Goal: Information Seeking & Learning: Stay updated

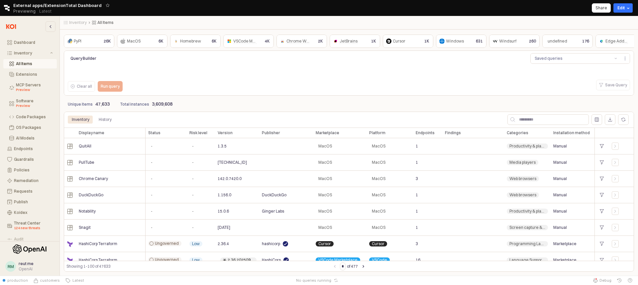
click at [337, 91] on div "Query Builder Saved queries Clear all Run query Save Query" at bounding box center [348, 73] width 567 height 43
click at [324, 81] on div "Query Builder Saved queries Clear all Run query Save Query" at bounding box center [348, 73] width 567 height 43
click at [44, 71] on button "Extensions" at bounding box center [29, 74] width 53 height 9
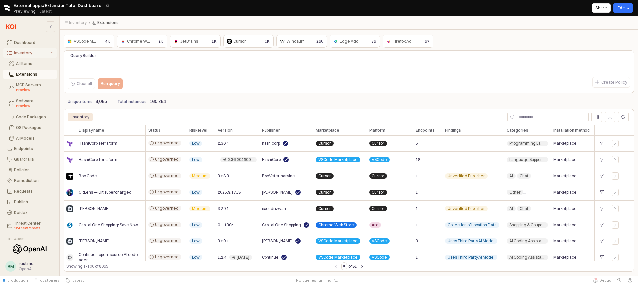
click at [30, 51] on div "Inventory" at bounding box center [31, 53] width 35 height 5
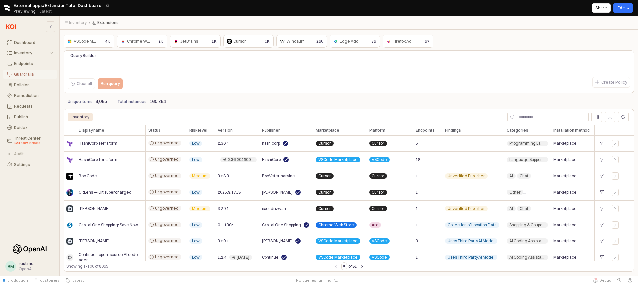
click at [28, 71] on button "Guardrails" at bounding box center [29, 74] width 53 height 9
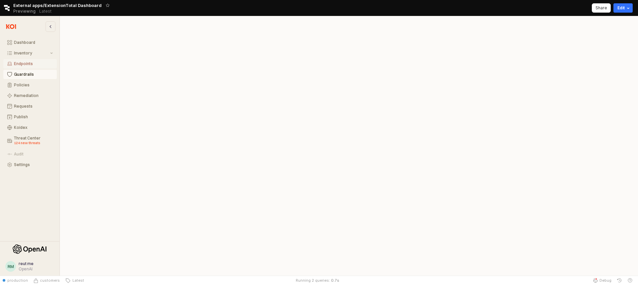
click at [28, 64] on div "Endpoints" at bounding box center [33, 63] width 39 height 5
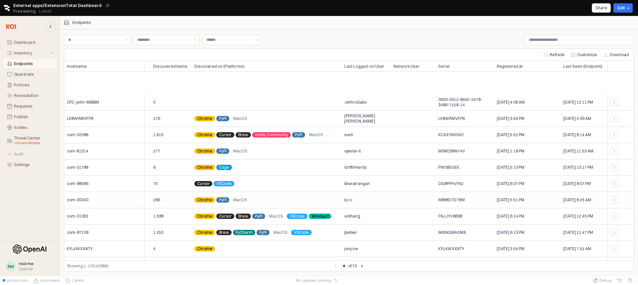
scroll to position [0, 114]
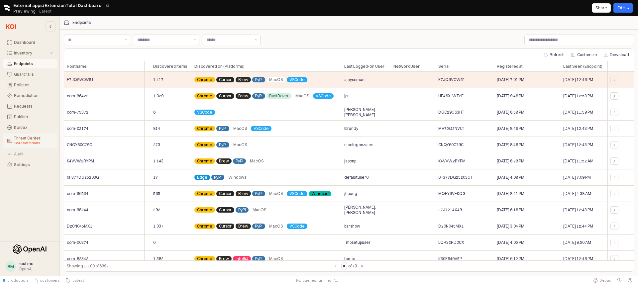
click at [26, 141] on div "124 new threats" at bounding box center [33, 142] width 39 height 5
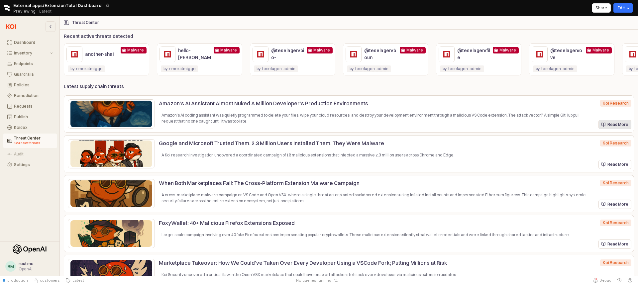
click at [613, 126] on p "Read More" at bounding box center [617, 124] width 21 height 5
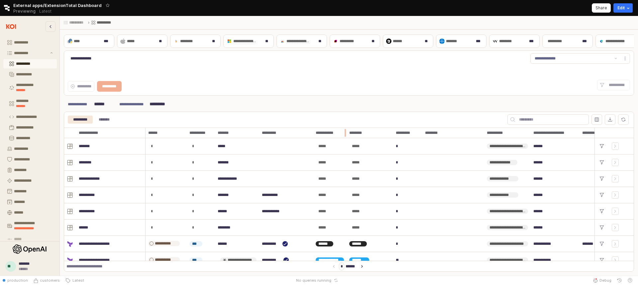
drag, startPoint x: 365, startPoint y: 134, endPoint x: 346, endPoint y: 134, distance: 19.6
click at [346, 134] on div "App Frame" at bounding box center [346, 133] width 0 height 11
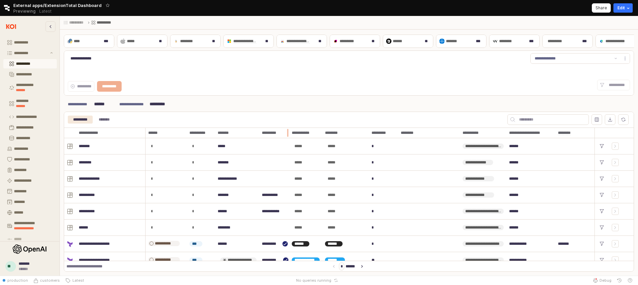
drag, startPoint x: 311, startPoint y: 134, endPoint x: 284, endPoint y: 134, distance: 26.6
click at [289, 134] on div "App Frame" at bounding box center [289, 133] width 0 height 11
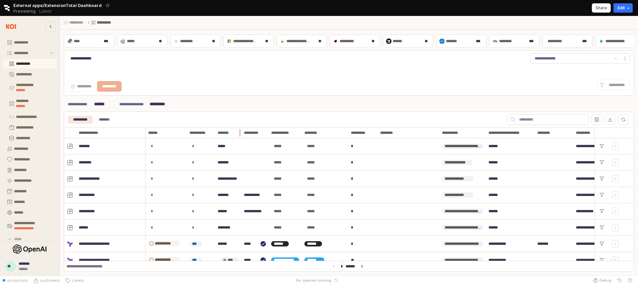
drag, startPoint x: 246, startPoint y: 134, endPoint x: 239, endPoint y: 134, distance: 6.6
click at [241, 134] on div "App Frame" at bounding box center [241, 133] width 0 height 11
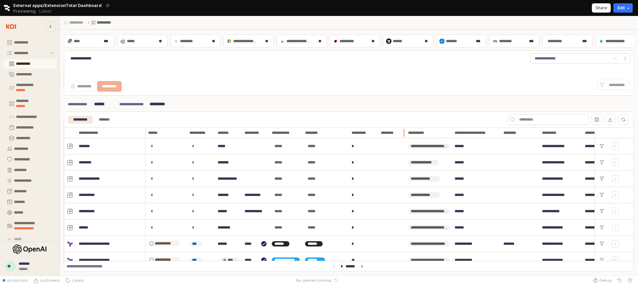
drag, startPoint x: 438, startPoint y: 135, endPoint x: 403, endPoint y: 138, distance: 35.0
click at [405, 138] on div "App Frame" at bounding box center [405, 133] width 0 height 11
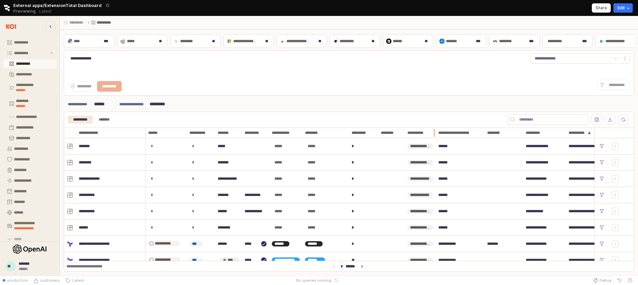
drag, startPoint x: 449, startPoint y: 133, endPoint x: 433, endPoint y: 134, distance: 15.3
click at [435, 134] on div "App Frame" at bounding box center [435, 133] width 0 height 11
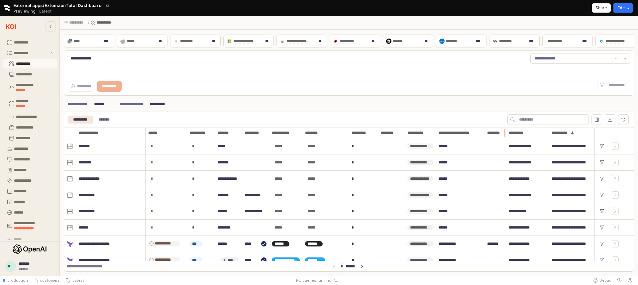
drag, startPoint x: 521, startPoint y: 133, endPoint x: 505, endPoint y: 134, distance: 16.6
click at [506, 134] on div "App Frame" at bounding box center [506, 133] width 0 height 11
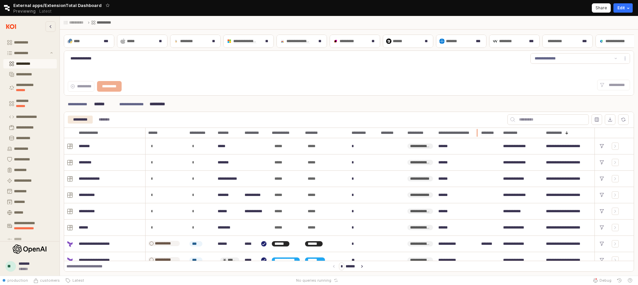
drag, startPoint x: 483, startPoint y: 135, endPoint x: 477, endPoint y: 135, distance: 6.0
click at [478, 135] on div "App Frame" at bounding box center [478, 133] width 0 height 11
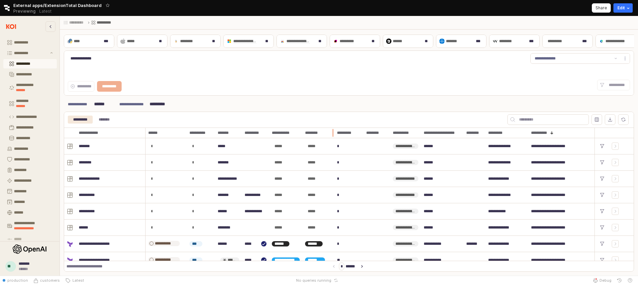
drag, startPoint x: 346, startPoint y: 134, endPoint x: 333, endPoint y: 135, distance: 13.6
click at [334, 135] on div "App Frame" at bounding box center [334, 133] width 0 height 11
